Goal: Navigation & Orientation: Find specific page/section

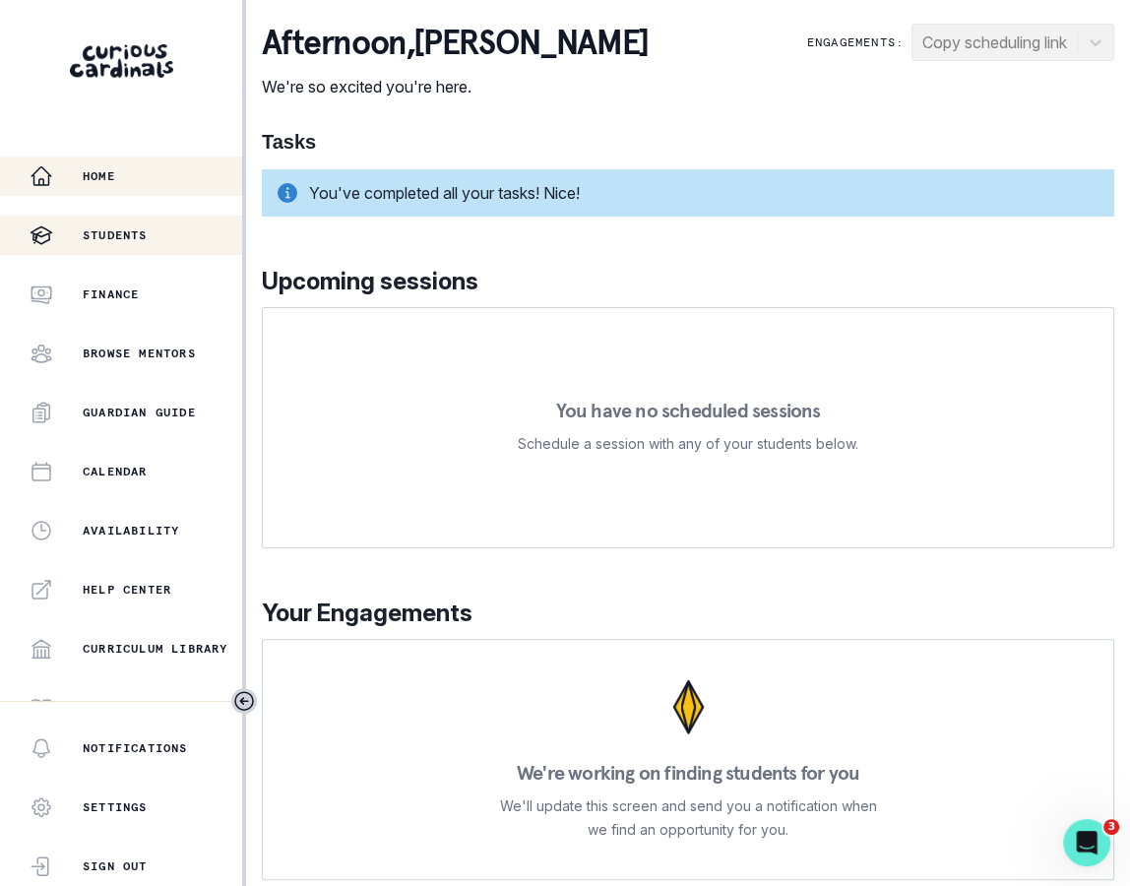
click at [174, 221] on button "Students" at bounding box center [121, 235] width 242 height 39
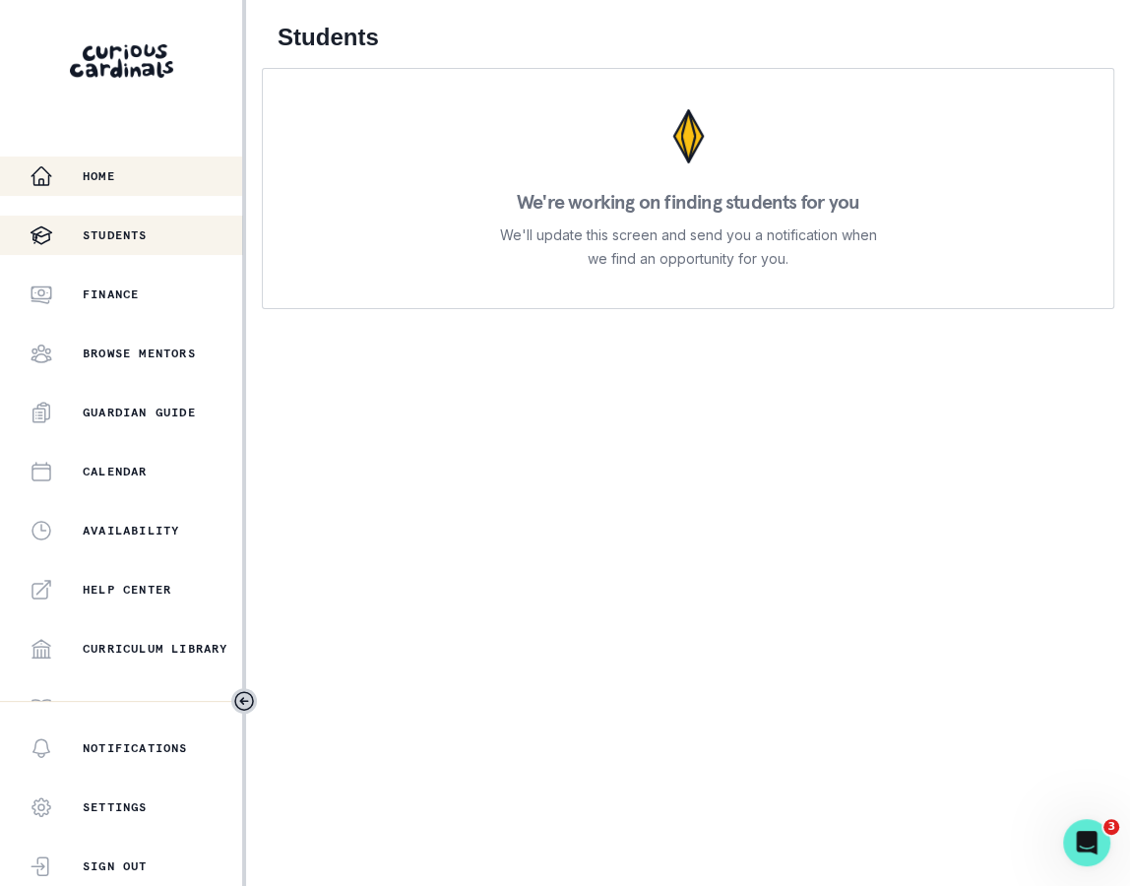
click at [176, 194] on button "Home" at bounding box center [121, 176] width 242 height 39
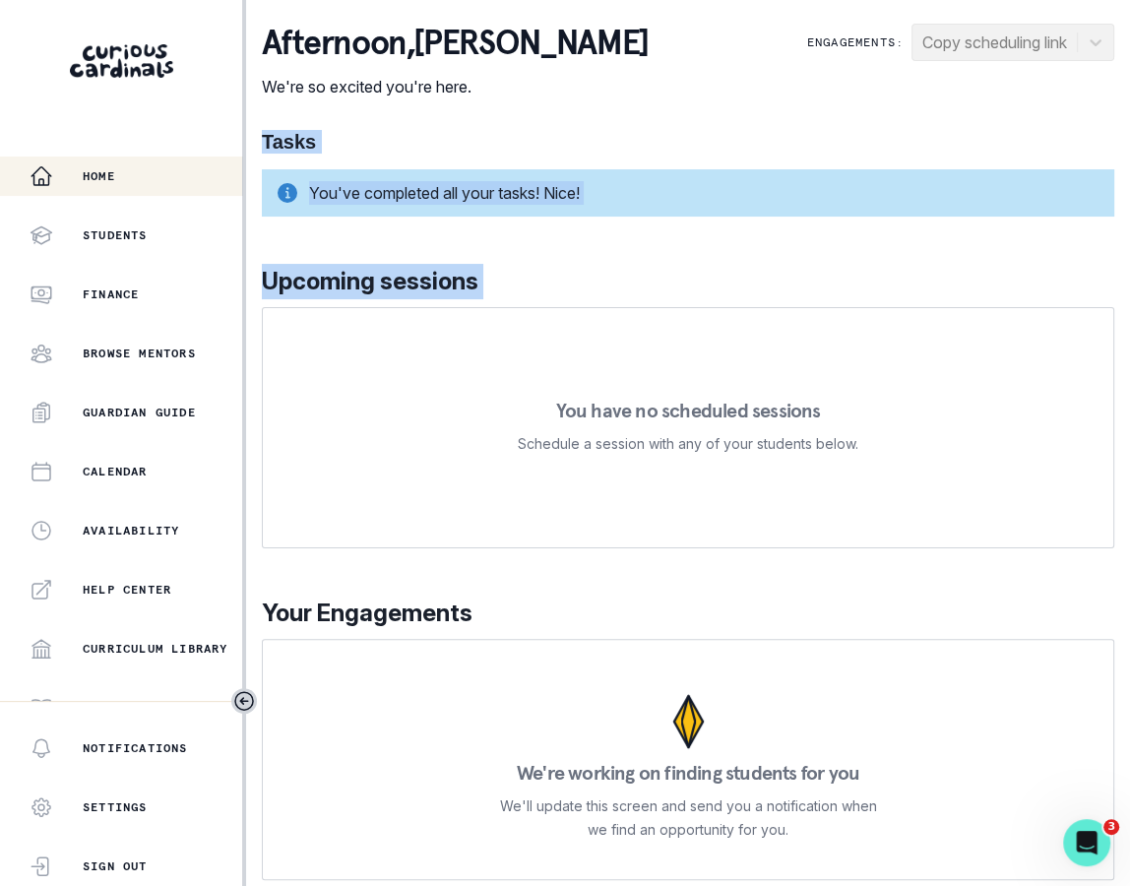
drag, startPoint x: 265, startPoint y: 146, endPoint x: 496, endPoint y: 299, distance: 277.7
click at [496, 299] on div "Tasks You've completed all your tasks! Nice! Upcoming sessions You have no sche…" at bounding box center [688, 505] width 853 height 750
click at [496, 299] on div "Upcoming sessions You have no scheduled sessions Schedule a session with any of…" at bounding box center [688, 406] width 853 height 285
